Goal: Task Accomplishment & Management: Manage account settings

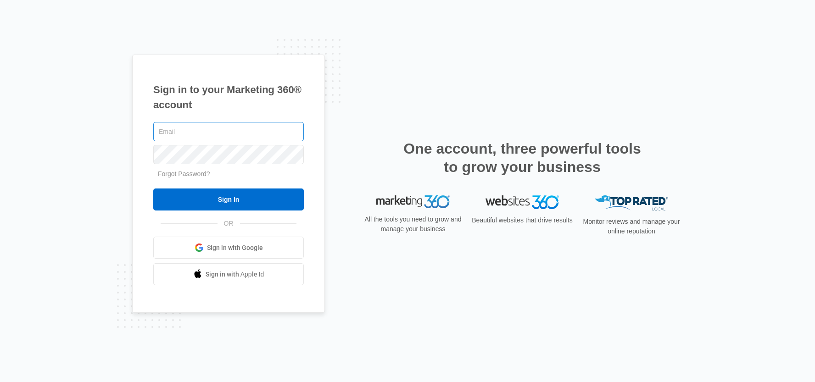
click at [207, 131] on input "text" at bounding box center [228, 131] width 151 height 19
type input "[PERSON_NAME][EMAIL_ADDRESS][PERSON_NAME][DOMAIN_NAME]"
click at [153, 189] on input "Sign In" at bounding box center [228, 200] width 151 height 22
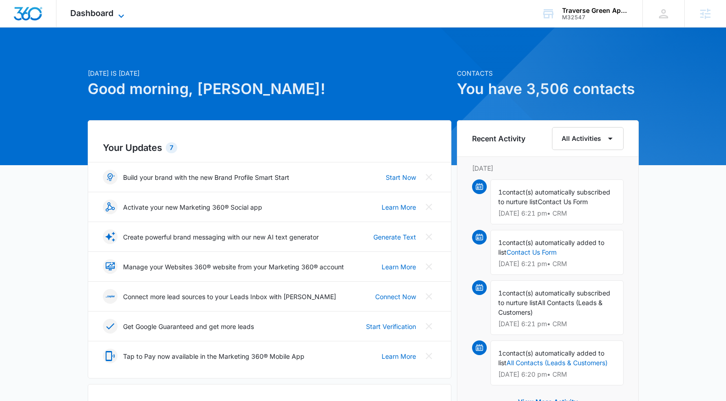
click at [117, 13] on icon at bounding box center [121, 16] width 11 height 11
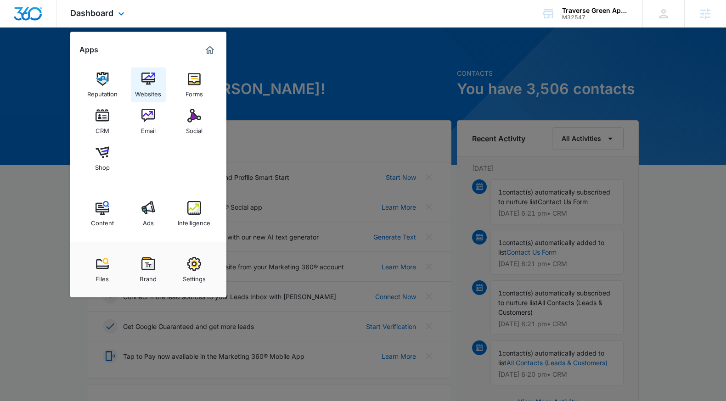
click at [148, 81] on img at bounding box center [148, 79] width 14 height 14
